Goal: Task Accomplishment & Management: Manage account settings

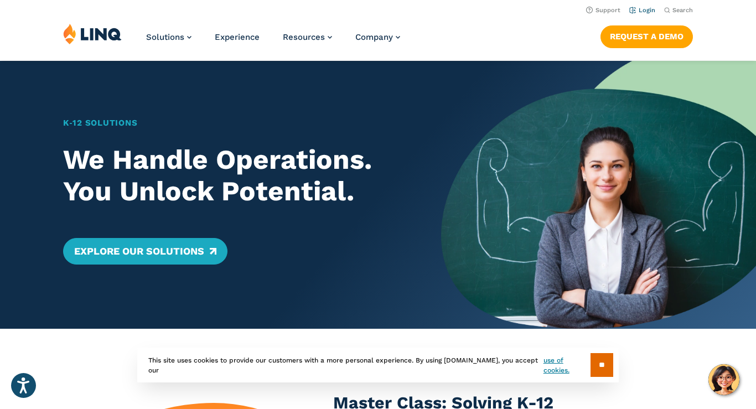
click at [644, 11] on link "Login" at bounding box center [642, 10] width 26 height 7
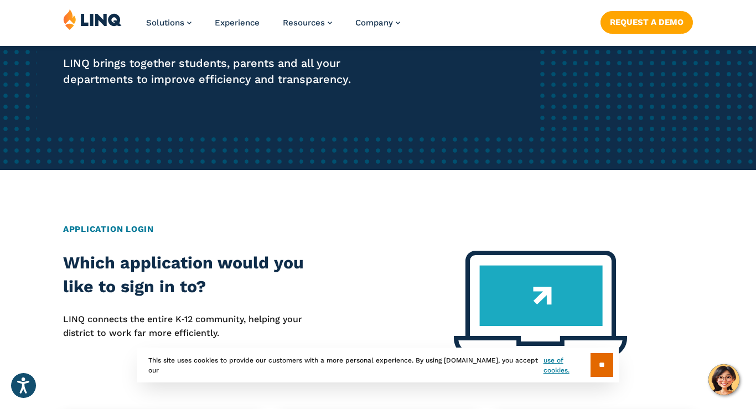
scroll to position [299, 0]
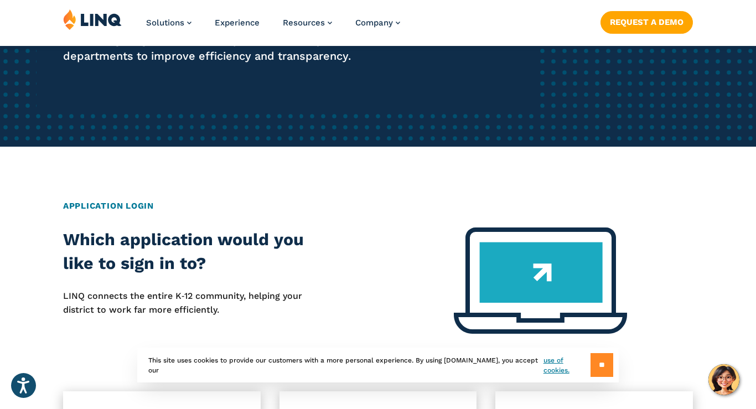
click at [598, 368] on input "**" at bounding box center [601, 365] width 23 height 24
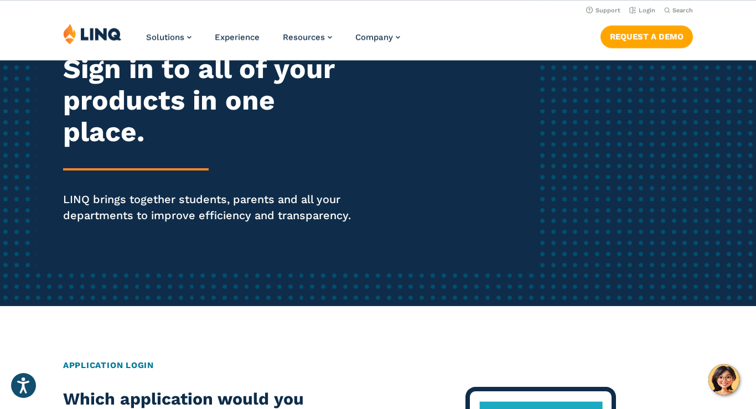
scroll to position [0, 0]
